Goal: Navigation & Orientation: Find specific page/section

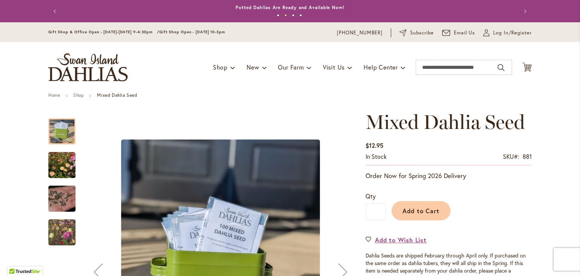
click at [59, 168] on img "Swan Island Dahlias - Dahlia Seedlings" at bounding box center [62, 165] width 54 height 36
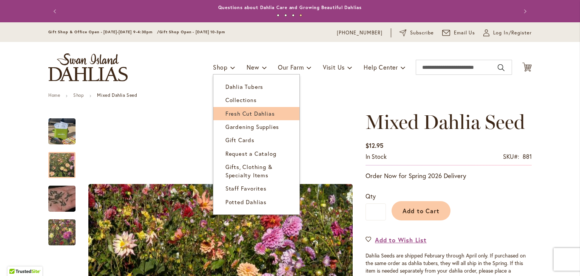
click at [235, 116] on span "Fresh Cut Dahlias" at bounding box center [249, 114] width 49 height 8
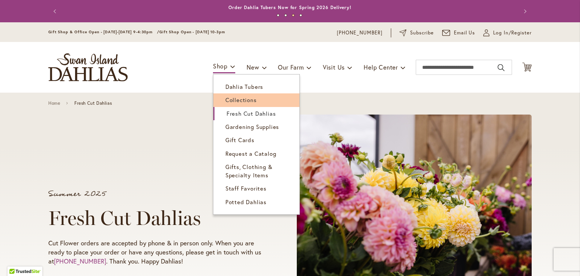
click at [234, 97] on span "Collections" at bounding box center [240, 100] width 31 height 8
